Goal: Check status: Check status

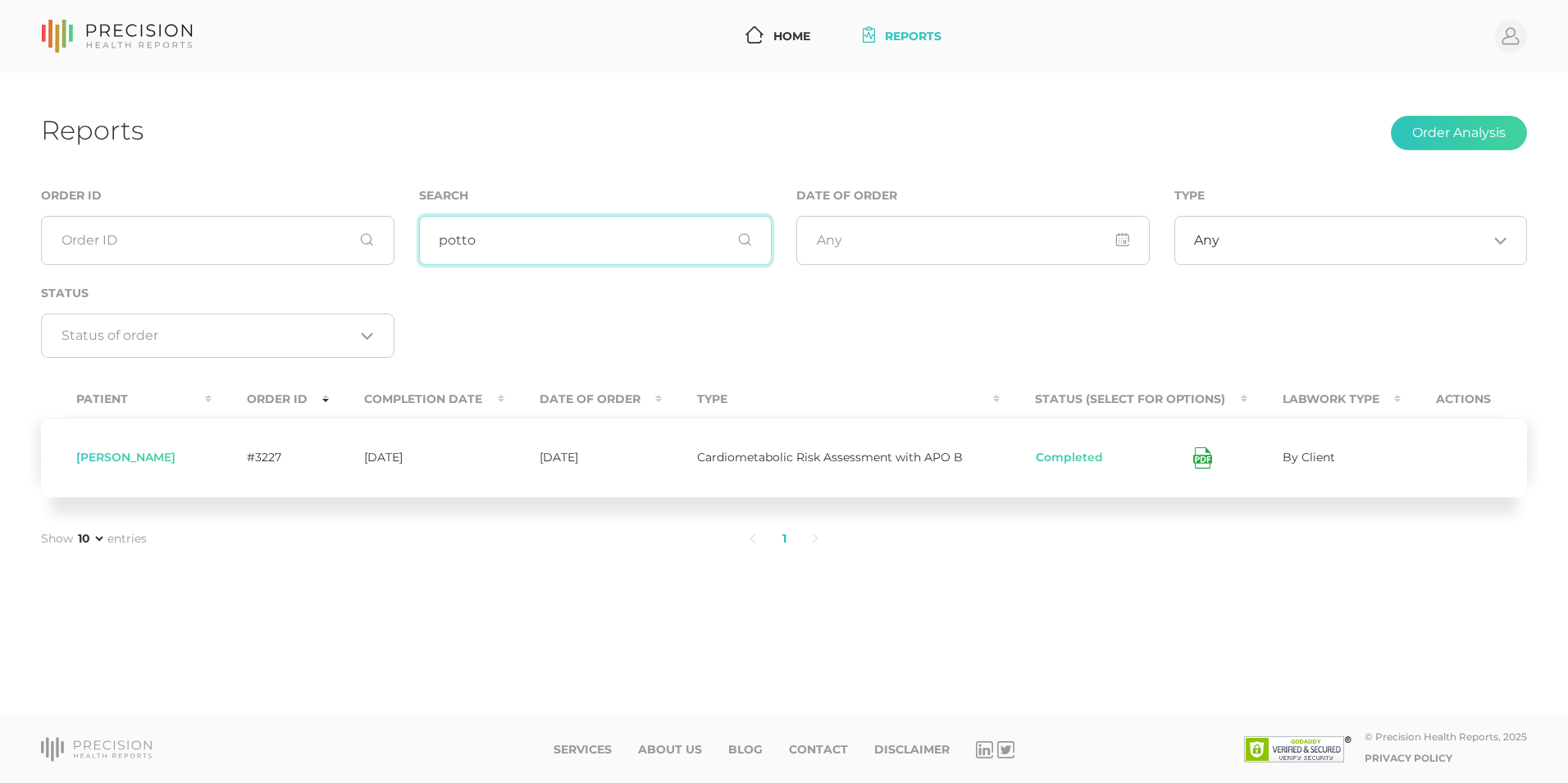
click at [509, 243] on input "potto" at bounding box center [595, 240] width 354 height 49
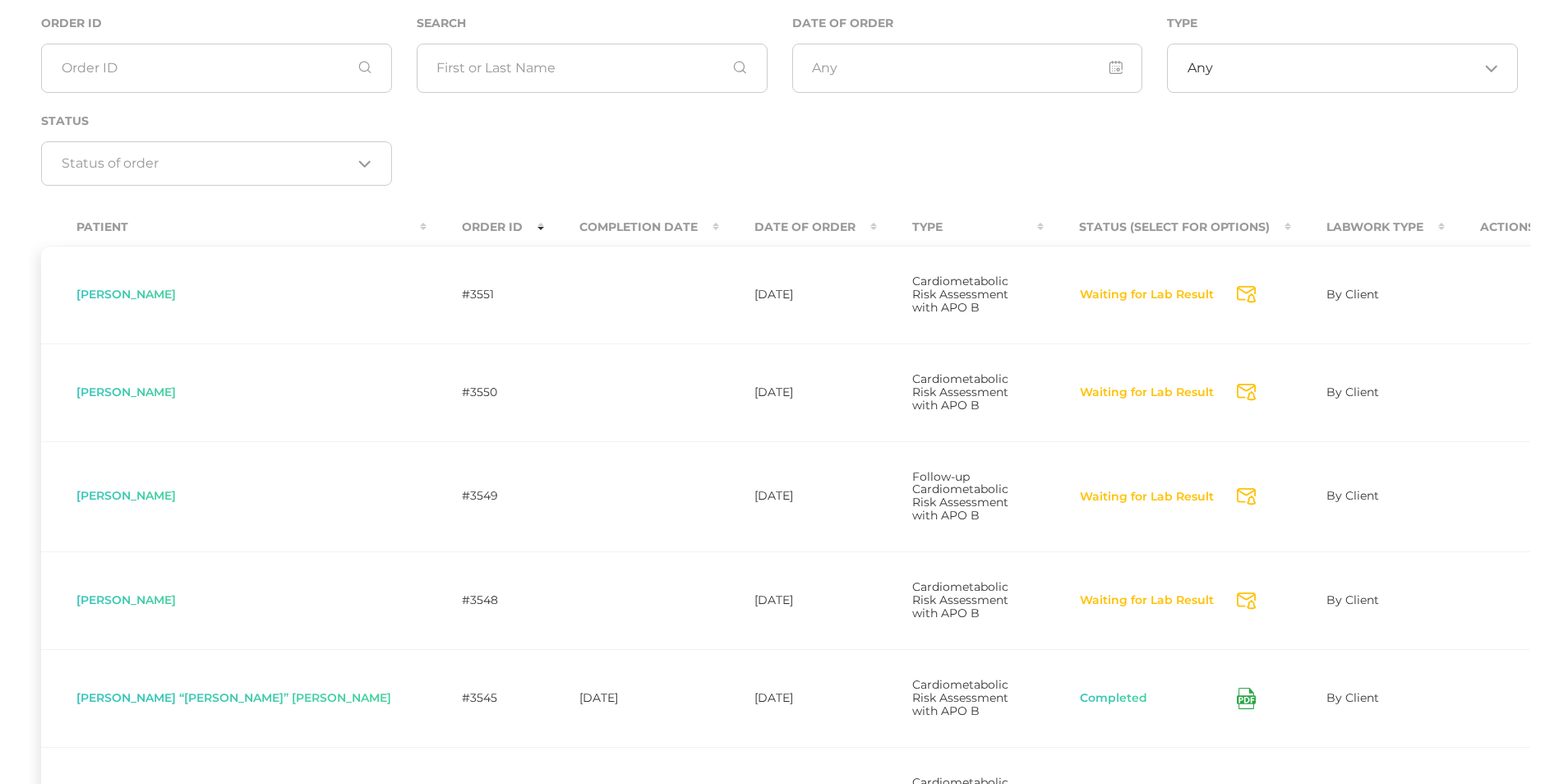
scroll to position [187, 0]
